Goal: Transaction & Acquisition: Purchase product/service

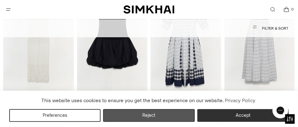
scroll to position [97, 0]
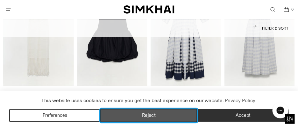
click at [155, 117] on button "Reject" at bounding box center [148, 115] width 97 height 13
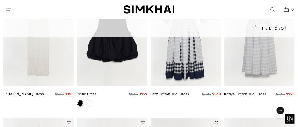
click at [7, 9] on button "Open menu modal" at bounding box center [8, 9] width 13 height 13
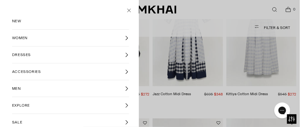
scroll to position [0, 0]
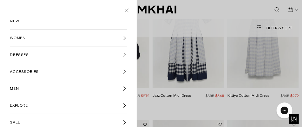
click at [26, 39] on link "WOMEN" at bounding box center [68, 38] width 117 height 17
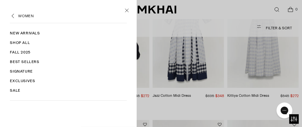
click at [14, 87] on link "Sale" at bounding box center [68, 91] width 117 height 10
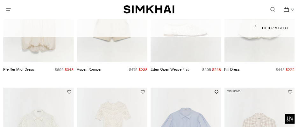
scroll to position [201, 0]
